Goal: Task Accomplishment & Management: Manage account settings

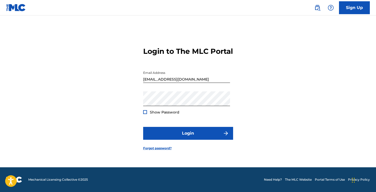
click at [146, 115] on div "Show Password" at bounding box center [161, 111] width 36 height 5
click at [145, 114] on div at bounding box center [145, 112] width 4 height 4
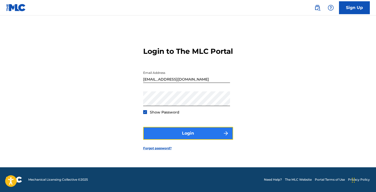
click at [173, 139] on button "Login" at bounding box center [188, 133] width 90 height 13
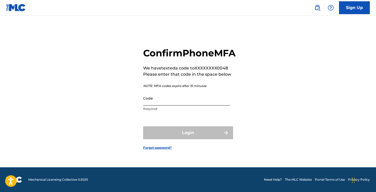
click at [170, 105] on input "Code" at bounding box center [186, 98] width 87 height 15
click at [119, 107] on div "Confirm Phone MFA We have texted a code to XXXXXXXX0048 Please enter that code …" at bounding box center [188, 94] width 360 height 145
click at [146, 105] on input "Code" at bounding box center [186, 98] width 87 height 15
click at [127, 117] on div "Confirm Phone MFA We have texted a code to XXXXXXXX0048 Please enter that code …" at bounding box center [188, 94] width 360 height 145
click at [150, 105] on input "Code" at bounding box center [186, 98] width 87 height 15
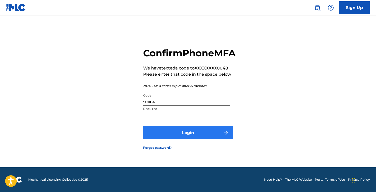
type input "501164"
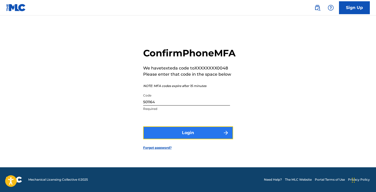
click at [167, 139] on button "Login" at bounding box center [188, 132] width 90 height 13
